Goal: Information Seeking & Learning: Understand process/instructions

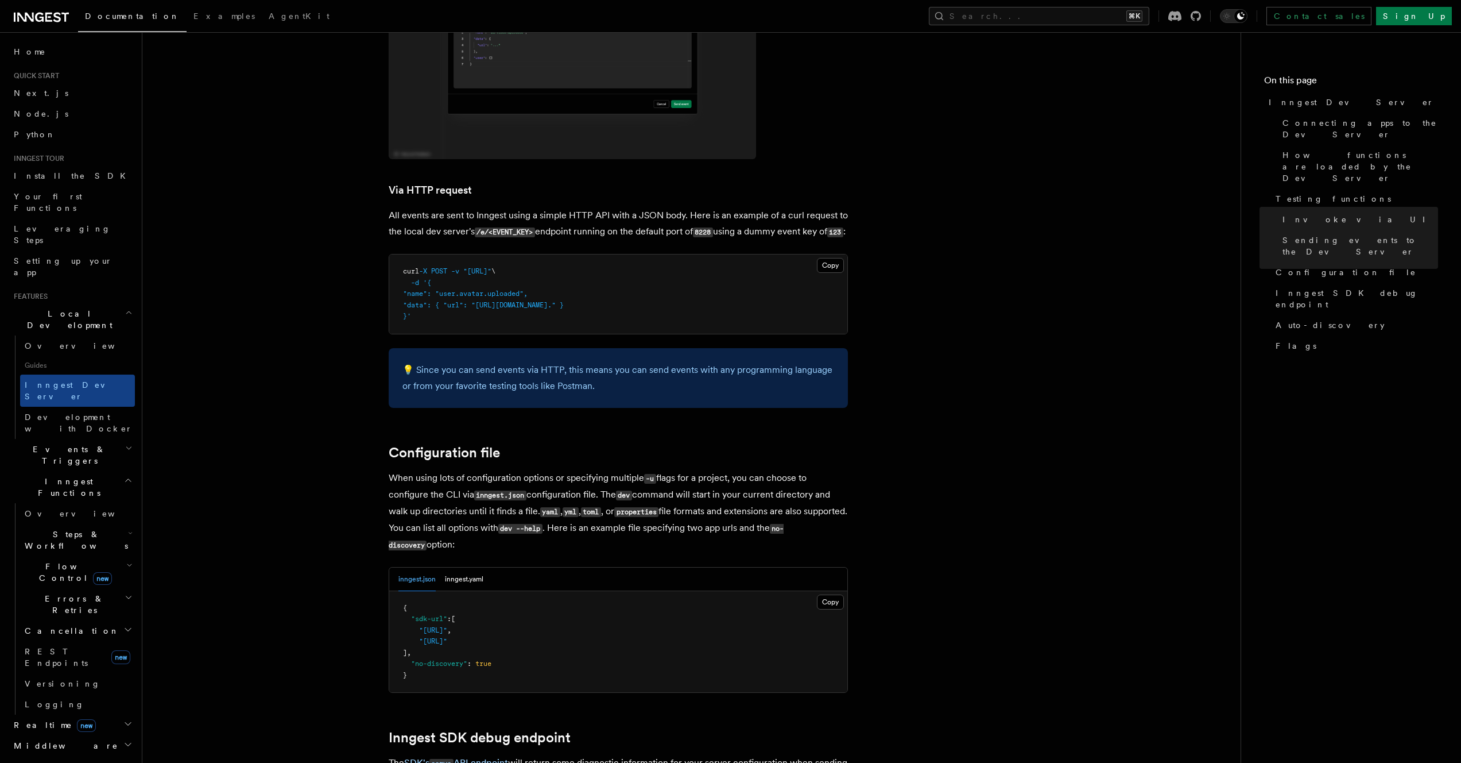
scroll to position [2486, 0]
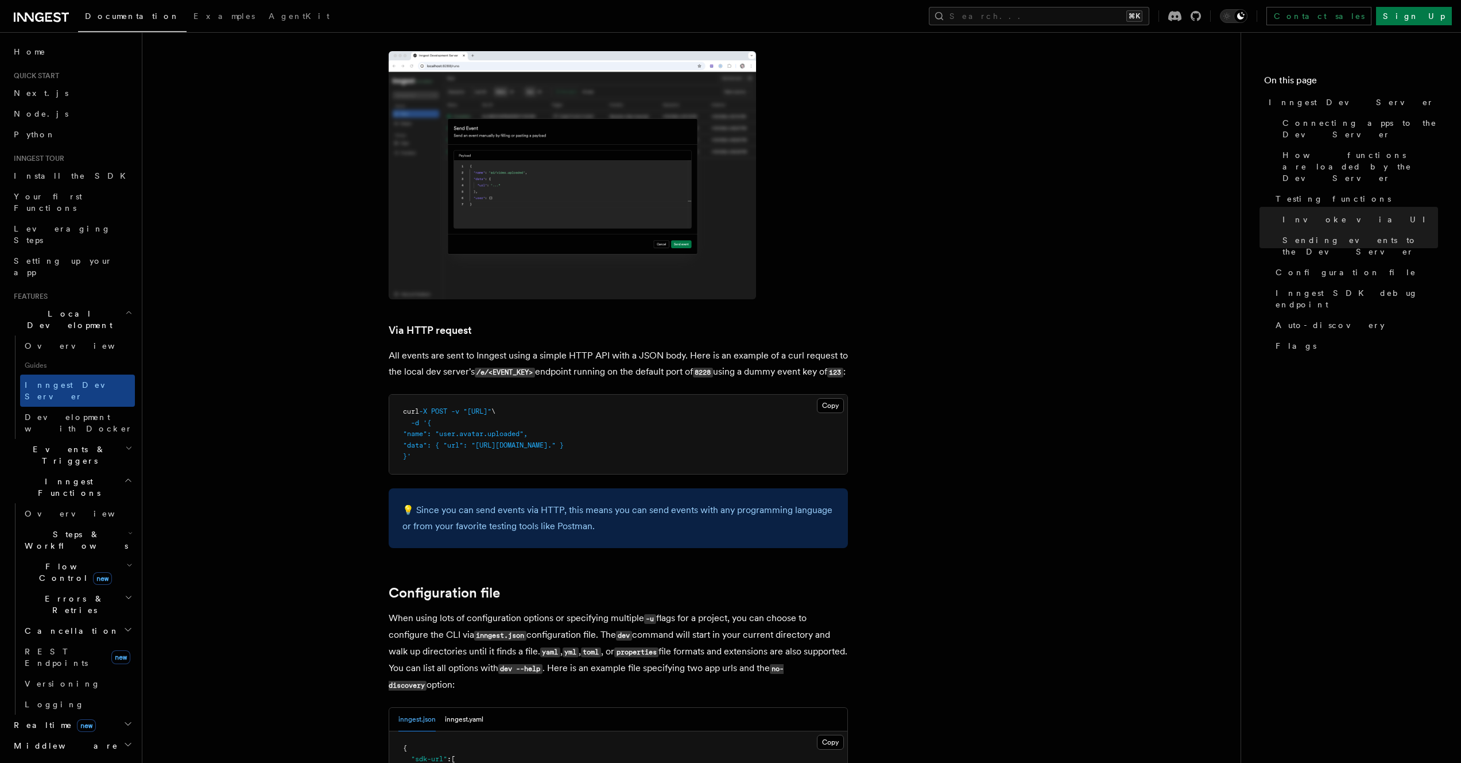
drag, startPoint x: 568, startPoint y: 443, endPoint x: 565, endPoint y: 395, distance: 47.7
click at [565, 395] on pre "curl -X POST -v "[URL]" \ -d '{ "name": "user.avatar.uploaded", "data": { "url"…" at bounding box center [618, 433] width 458 height 79
drag, startPoint x: 565, startPoint y: 394, endPoint x: 577, endPoint y: 453, distance: 60.4
click at [577, 454] on pre "curl -X POST -v "[URL]" \ -d '{ "name": "user.avatar.uploaded", "data": { "url"…" at bounding box center [618, 433] width 458 height 79
click at [577, 451] on pre "curl -X POST -v "[URL]" \ -d '{ "name": "user.avatar.uploaded", "data": { "url"…" at bounding box center [618, 433] width 458 height 79
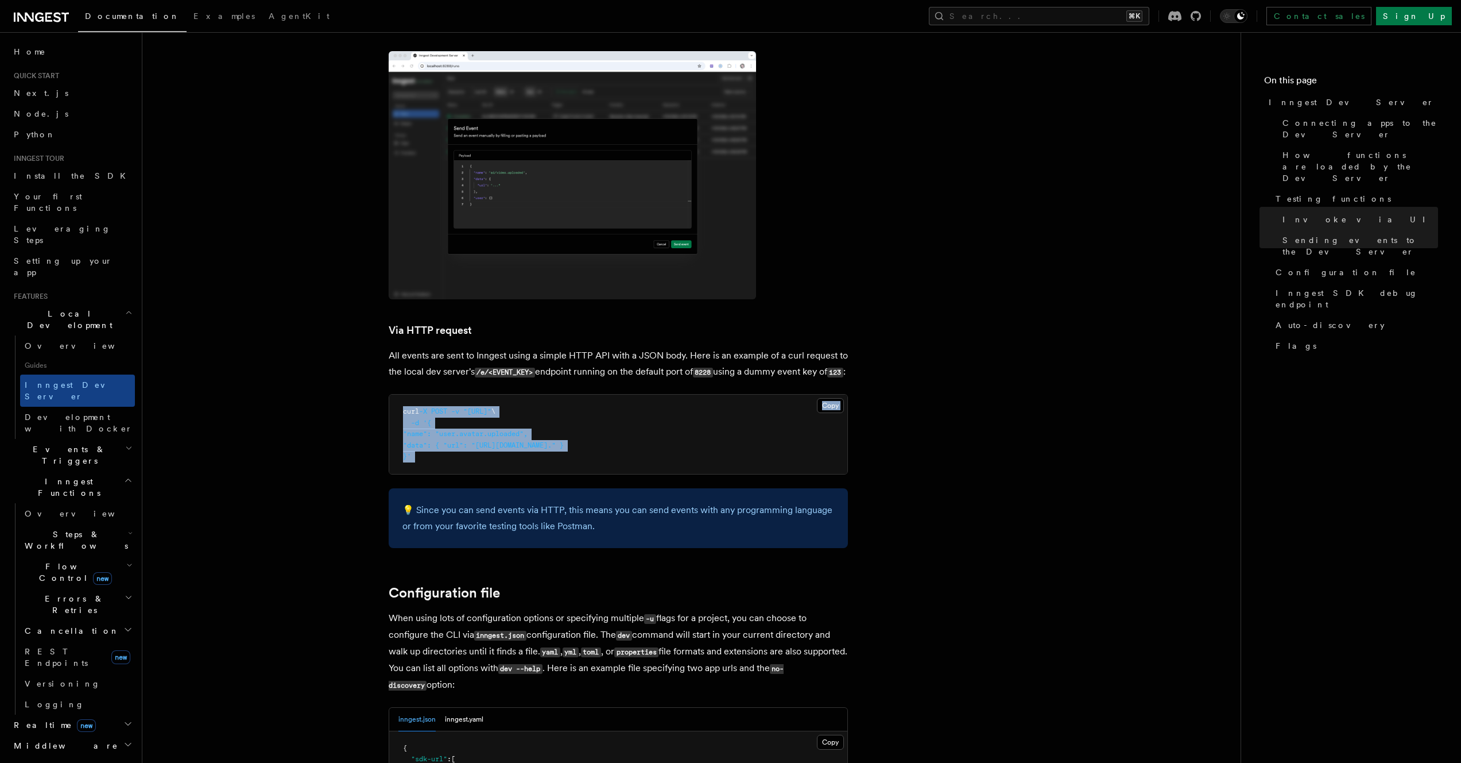
drag, startPoint x: 577, startPoint y: 451, endPoint x: 562, endPoint y: 353, distance: 98.7
click at [77, 412] on span "Development with Docker" at bounding box center [79, 422] width 108 height 21
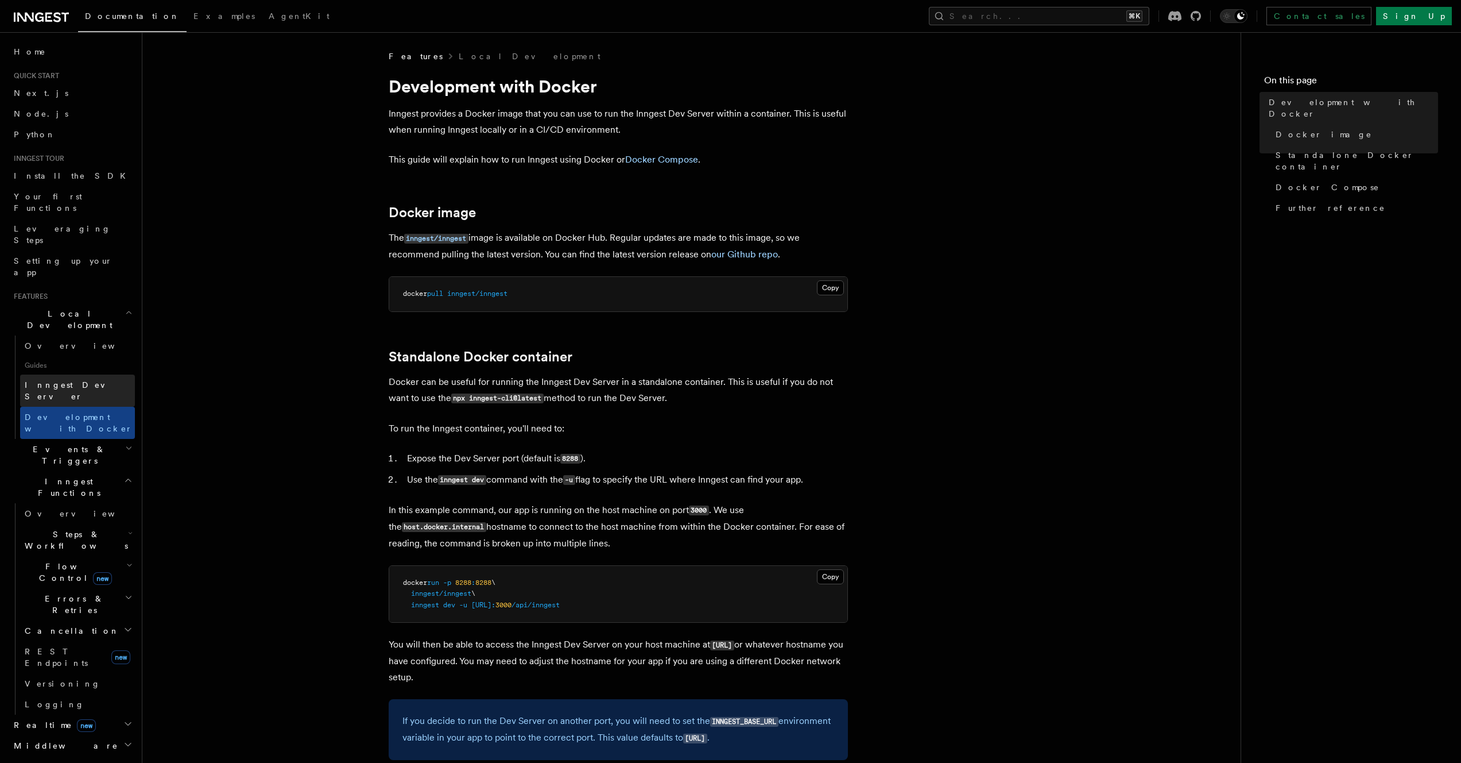
click at [79, 380] on span "Inngest Dev Server" at bounding box center [74, 390] width 98 height 21
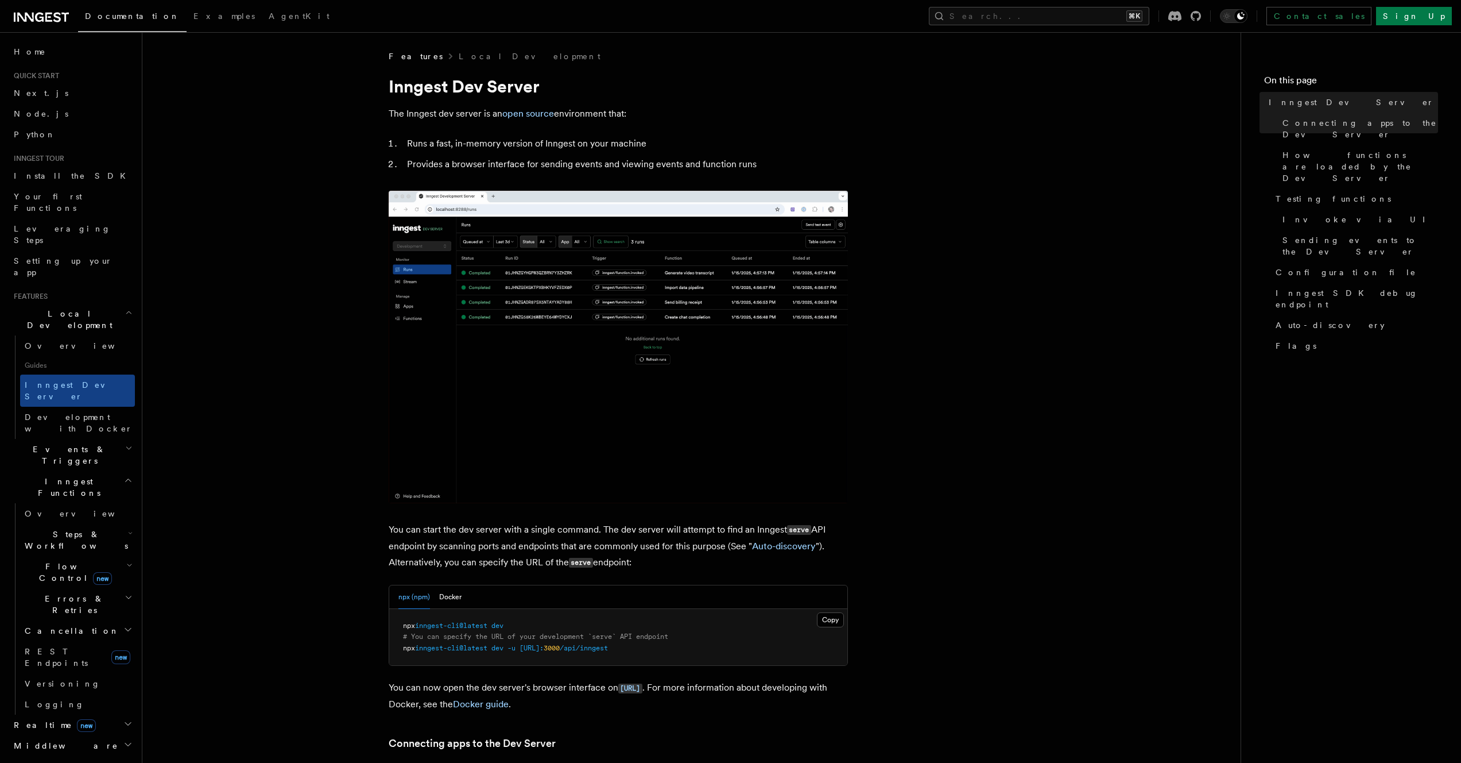
scroll to position [463, 0]
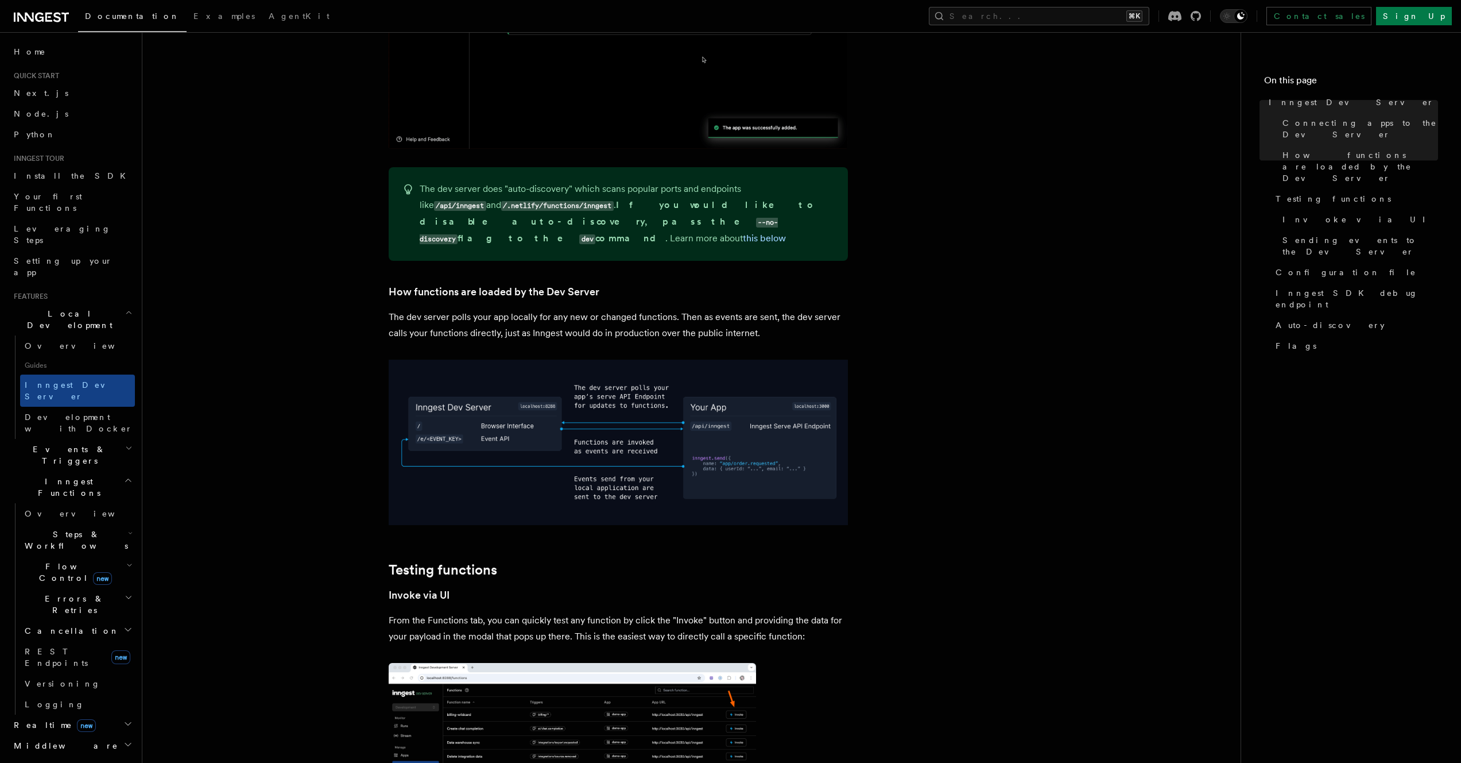
scroll to position [1328, 0]
